Goal: Transaction & Acquisition: Download file/media

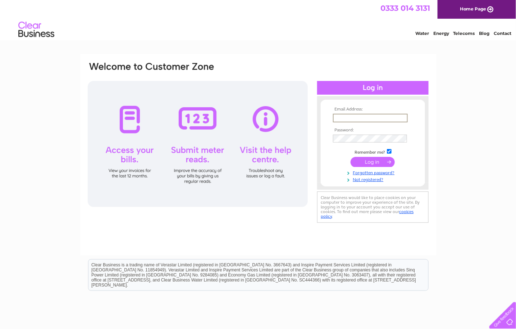
click at [353, 115] on input "text" at bounding box center [370, 118] width 75 height 9
type input "[PERSON_NAME][DOMAIN_NAME][EMAIL_ADDRESS][PERSON_NAME][DOMAIN_NAME]"
drag, startPoint x: 390, startPoint y: 149, endPoint x: 389, endPoint y: 160, distance: 10.5
click at [391, 149] on input "checkbox" at bounding box center [389, 150] width 5 height 5
checkbox input "false"
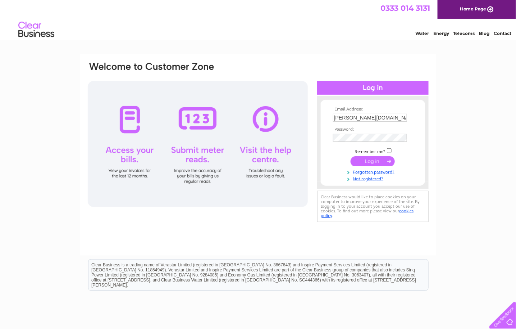
click at [372, 160] on input "submit" at bounding box center [373, 161] width 44 height 10
click at [361, 159] on input "submit" at bounding box center [373, 161] width 44 height 10
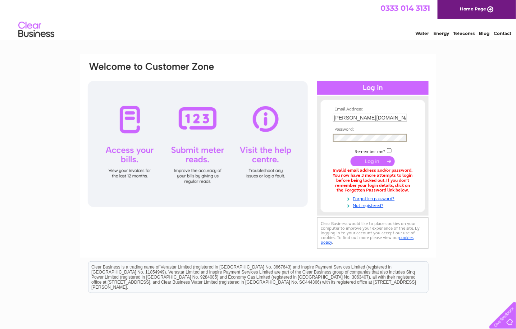
click at [370, 160] on input "submit" at bounding box center [373, 161] width 44 height 10
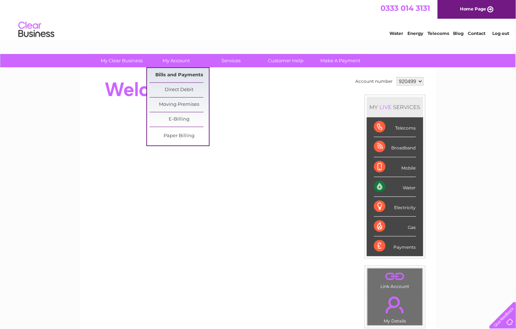
click at [172, 74] on link "Bills and Payments" at bounding box center [179, 75] width 59 height 14
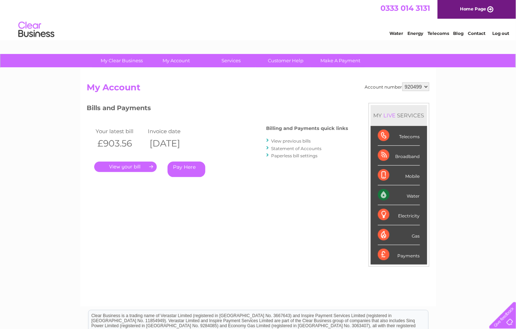
click at [148, 164] on link "." at bounding box center [125, 166] width 63 height 10
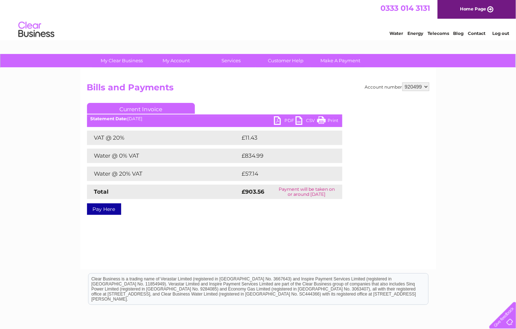
click at [288, 119] on link "PDF" at bounding box center [285, 121] width 22 height 10
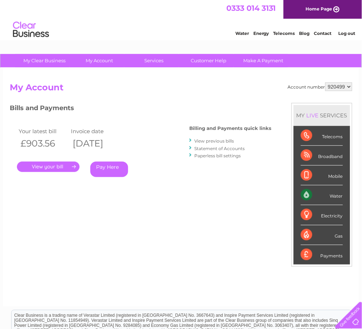
click at [214, 139] on link "View previous bills" at bounding box center [214, 140] width 40 height 5
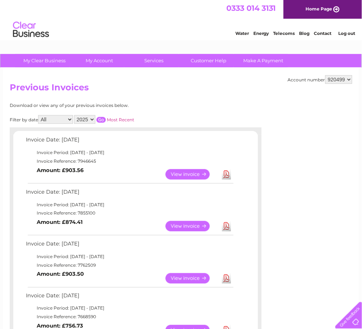
click at [199, 172] on link "View" at bounding box center [191, 174] width 53 height 10
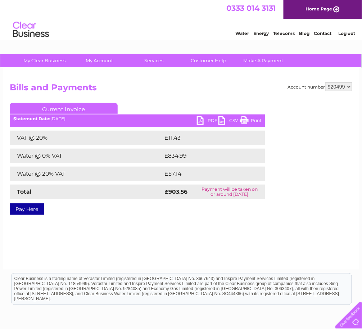
click at [210, 119] on link "PDF" at bounding box center [208, 121] width 22 height 10
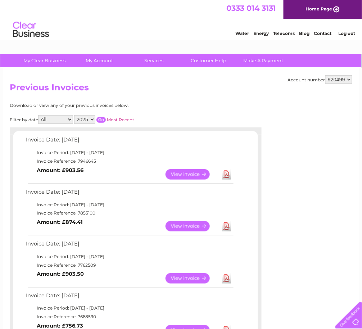
click at [225, 224] on link "Download" at bounding box center [226, 226] width 9 height 10
click at [226, 278] on link "Download" at bounding box center [226, 278] width 9 height 10
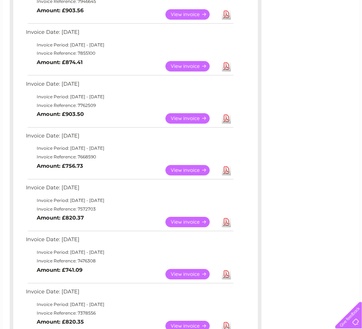
scroll to position [120, 0]
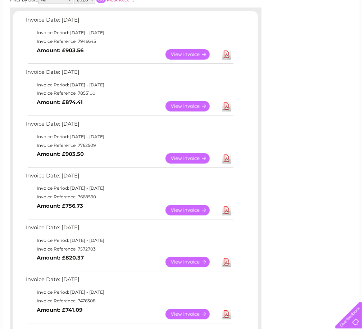
click at [226, 211] on link "Download" at bounding box center [226, 210] width 9 height 10
click at [227, 262] on link "Download" at bounding box center [226, 262] width 9 height 10
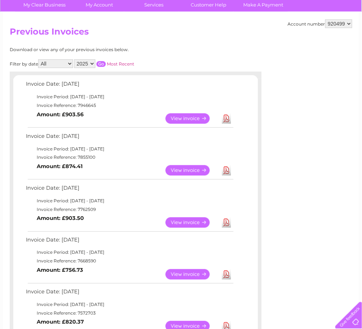
scroll to position [0, 0]
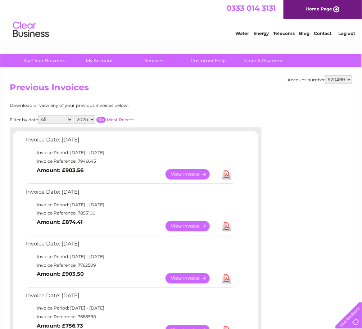
drag, startPoint x: 347, startPoint y: 32, endPoint x: 353, endPoint y: 23, distance: 10.4
click at [347, 32] on link "Log out" at bounding box center [346, 33] width 17 height 5
